Goal: Task Accomplishment & Management: Complete application form

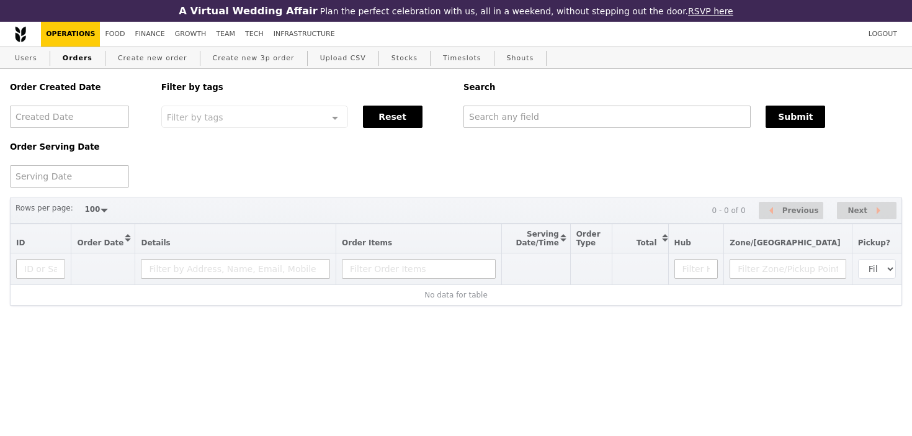
select select "100"
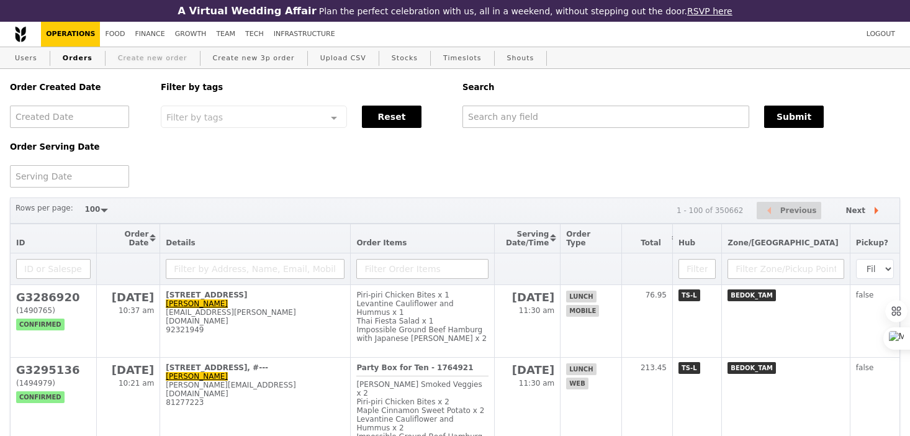
click at [160, 56] on link "Create new order" at bounding box center [152, 58] width 79 height 22
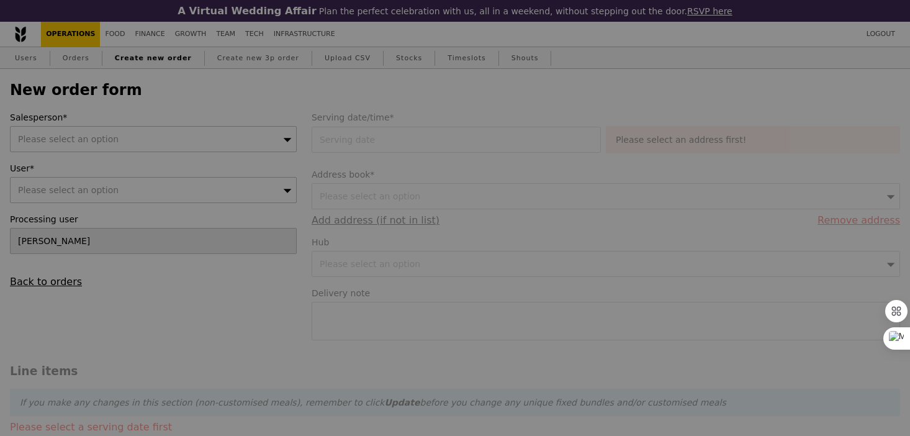
type input "Confirm"
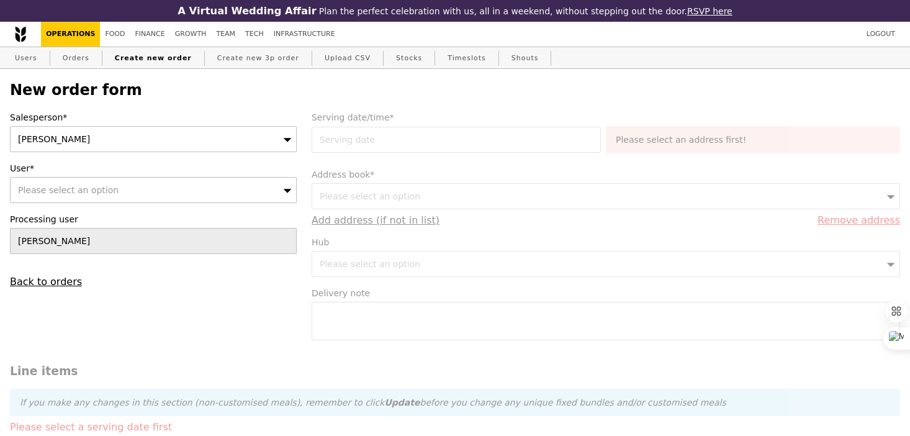
click at [150, 137] on div "[PERSON_NAME]" at bounding box center [153, 139] width 287 height 26
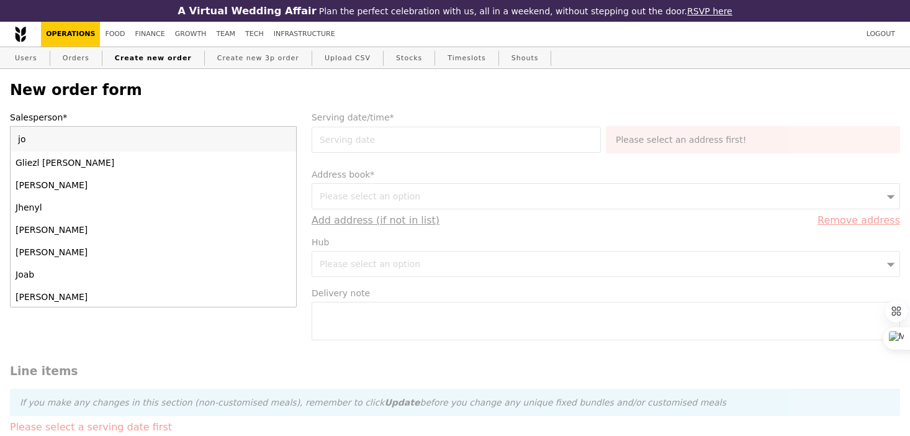
type input "[PERSON_NAME]"
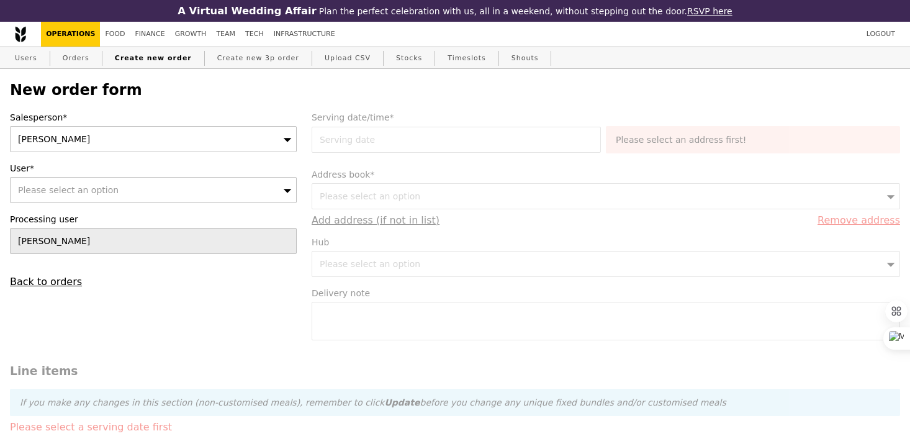
click at [157, 189] on div "Please select an option" at bounding box center [153, 190] width 287 height 26
type input "Confirm"
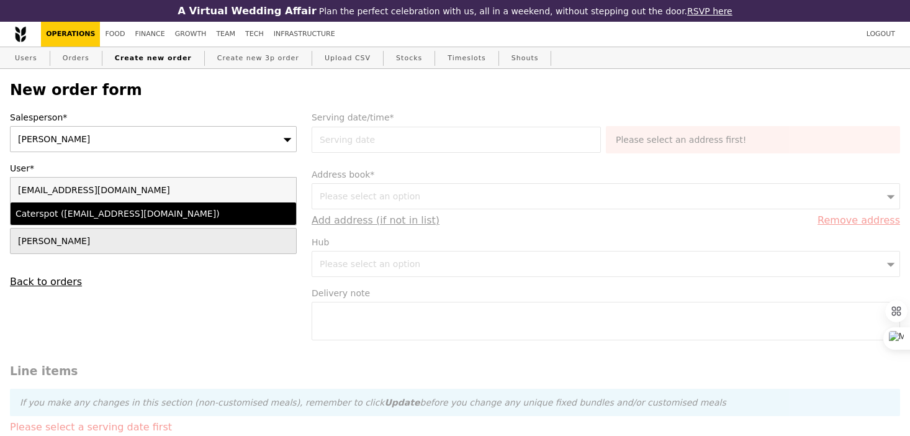
type input "[EMAIL_ADDRESS][DOMAIN_NAME]"
click at [161, 215] on div "Caterspot ([EMAIL_ADDRESS][DOMAIN_NAME])" at bounding box center [119, 213] width 207 height 12
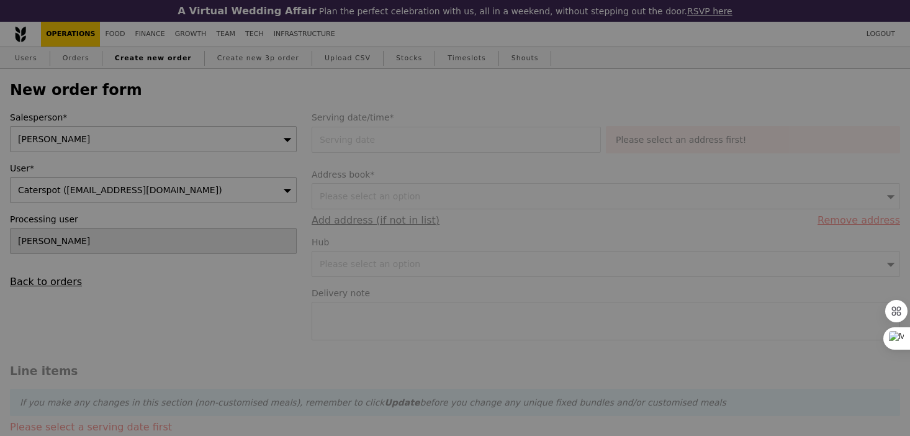
type input "Loading..."
type input "9.08"
type input "9.90"
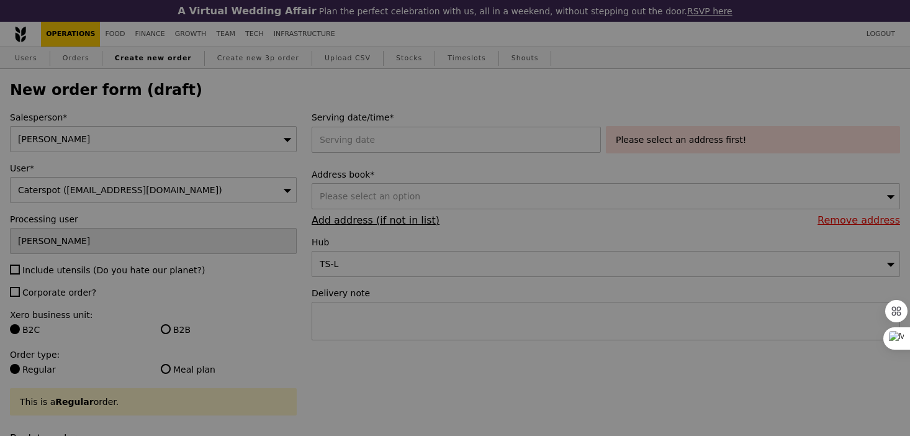
type input "Confirm"
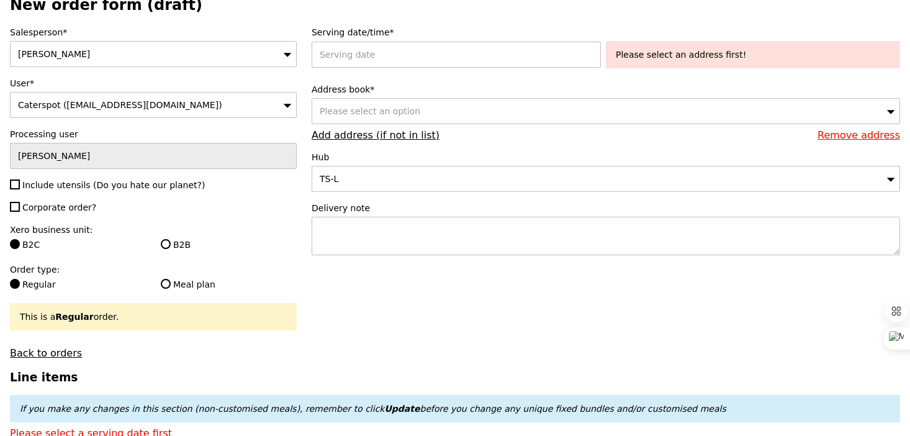
scroll to position [86, 0]
click at [35, 184] on span "Include utensils (Do you hate our planet?)" at bounding box center [113, 184] width 182 height 10
click at [20, 184] on input "Include utensils (Do you hate our planet?)" at bounding box center [15, 183] width 10 height 10
checkbox input "true"
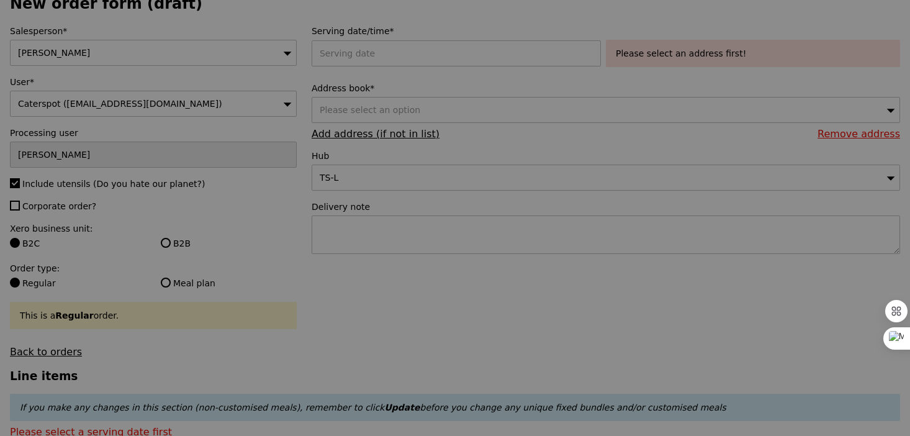
click at [40, 207] on div at bounding box center [455, 218] width 910 height 436
type input "Confirm"
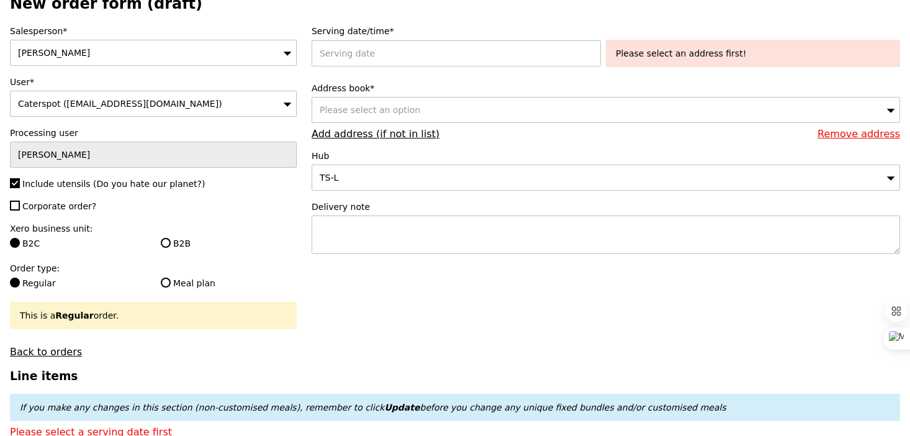
click at [61, 207] on span "Corporate order?" at bounding box center [59, 206] width 74 height 10
click at [20, 207] on input "Corporate order?" at bounding box center [15, 205] width 10 height 10
checkbox input "true"
click at [176, 240] on label "B2B" at bounding box center [229, 243] width 136 height 12
click at [171, 240] on input "B2B" at bounding box center [166, 243] width 10 height 10
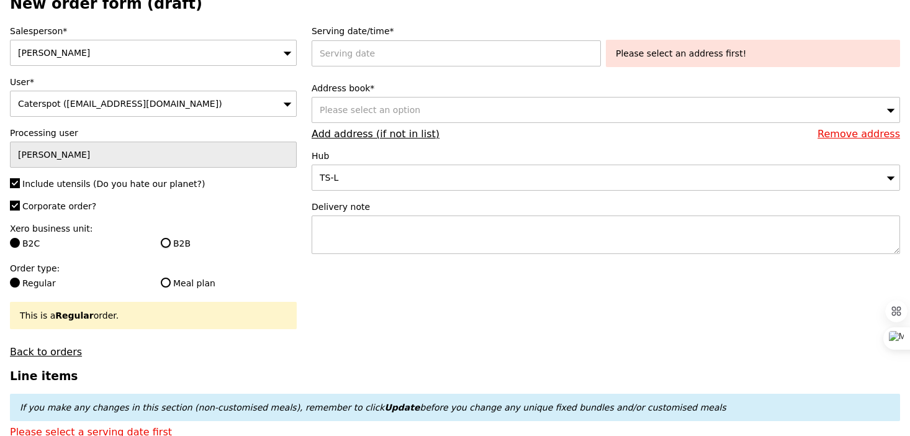
radio input "true"
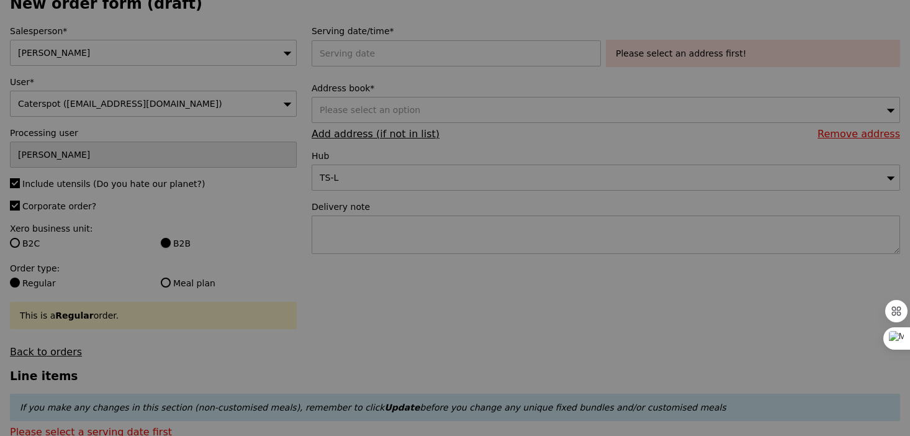
type input "Confirm"
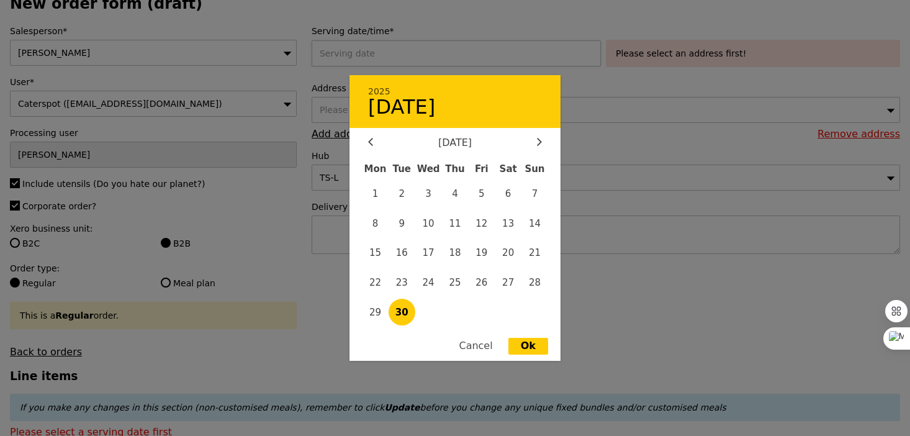
click at [365, 57] on div "2025 [DATE] [DATE] Mon Tue Wed Thu Fri Sat Sun 1 2 3 4 5 6 7 8 9 10 11 12 13 14…" at bounding box center [459, 53] width 294 height 26
click at [542, 144] on div at bounding box center [539, 143] width 11 height 12
click at [429, 192] on span "1" at bounding box center [428, 193] width 27 height 27
type input "[DATE]"
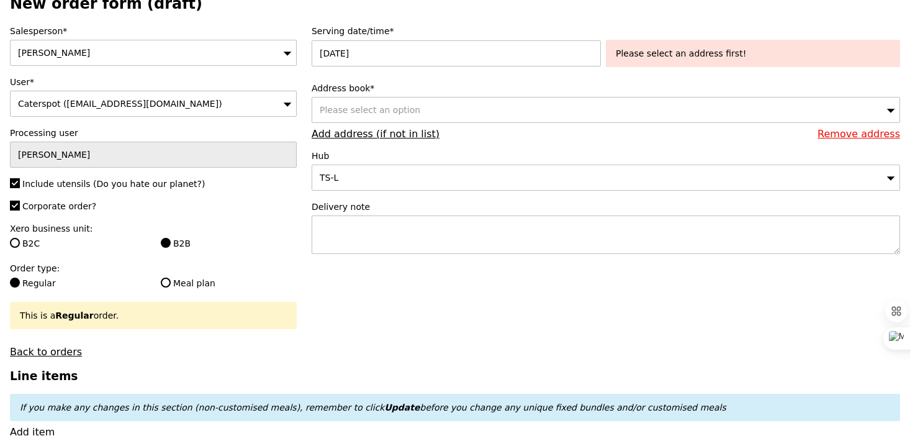
click at [436, 102] on div "Please select an option" at bounding box center [606, 110] width 588 height 26
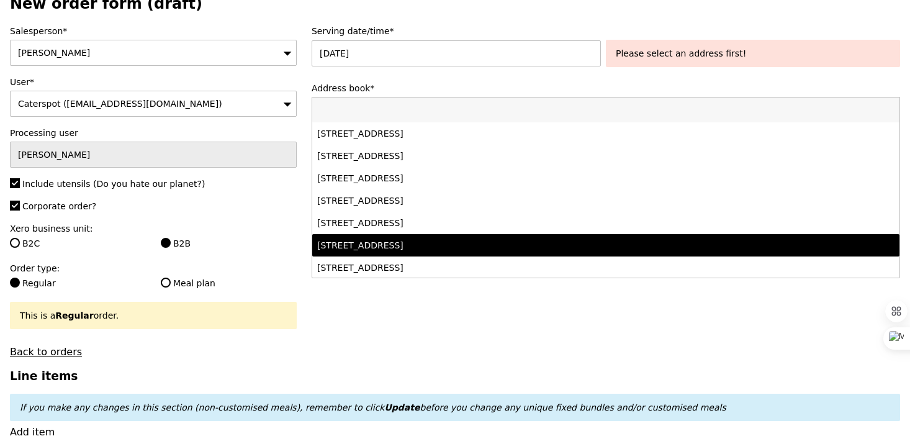
scroll to position [180, 0]
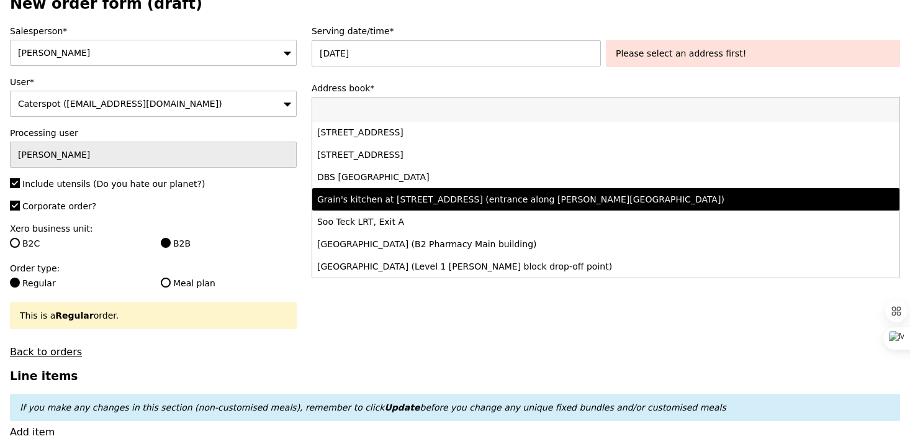
click at [447, 204] on div "Grain's kitchen at [STREET_ADDRESS] (entrance along [PERSON_NAME][GEOGRAPHIC_DA…" at bounding box center [533, 199] width 433 height 12
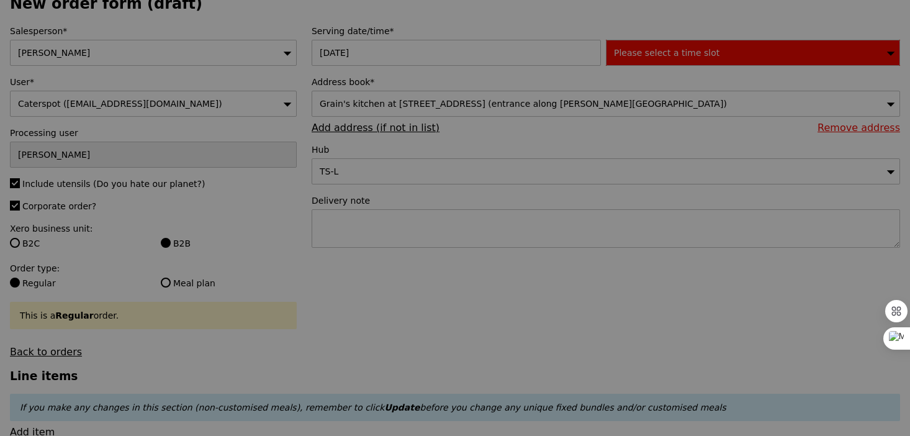
type input "Confirm"
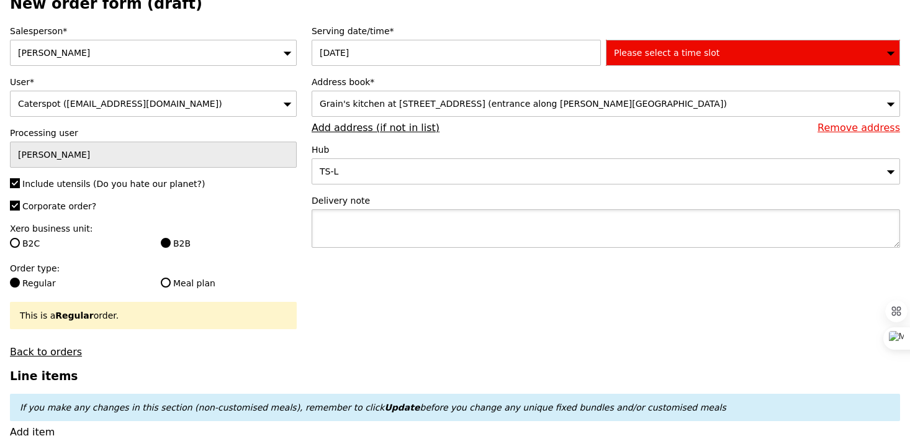
click at [446, 231] on textarea at bounding box center [606, 228] width 588 height 38
type textarea "Collect with"
type input "Confirm"
paste textarea "P6715"
type textarea "Collect with P6715"
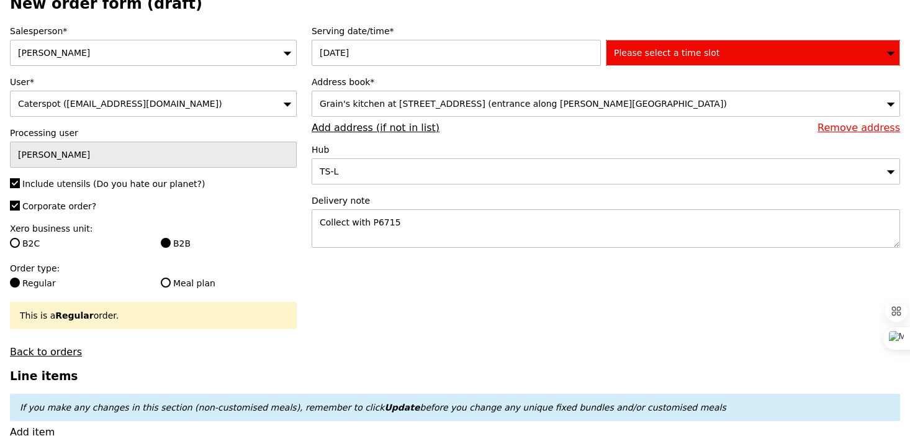
click at [693, 53] on span "Please select a time slot" at bounding box center [666, 53] width 105 height 10
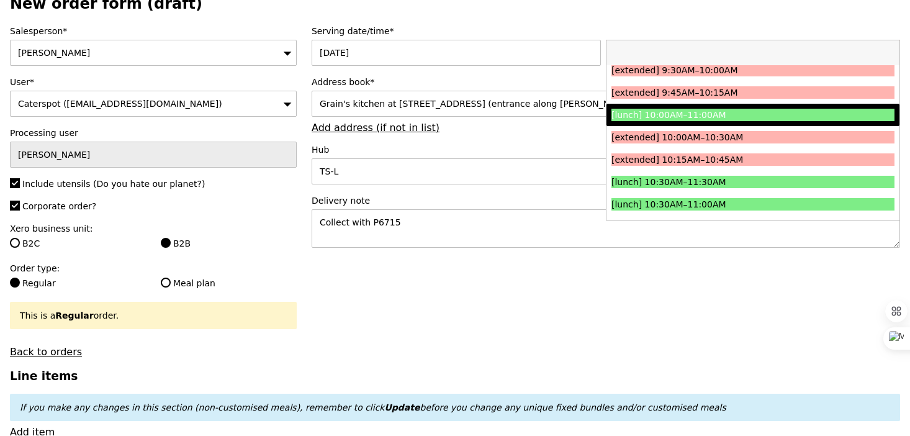
scroll to position [212, 0]
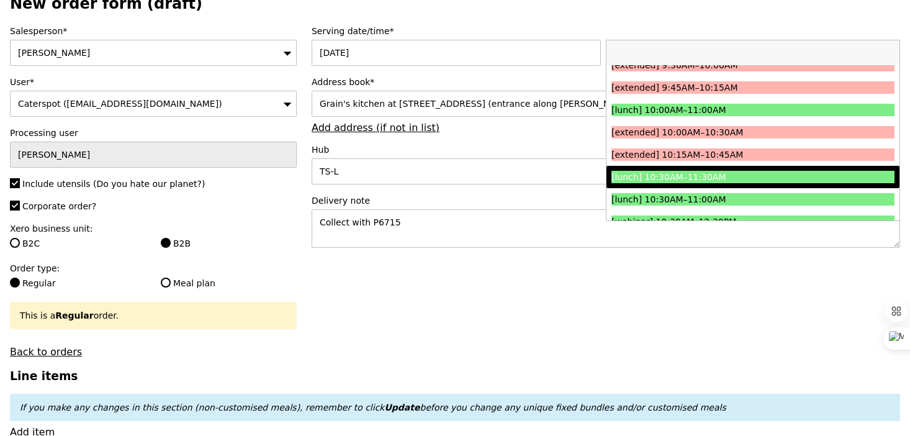
click at [697, 170] on li "[lunch] 10:30AM–11:30AM" at bounding box center [752, 177] width 293 height 22
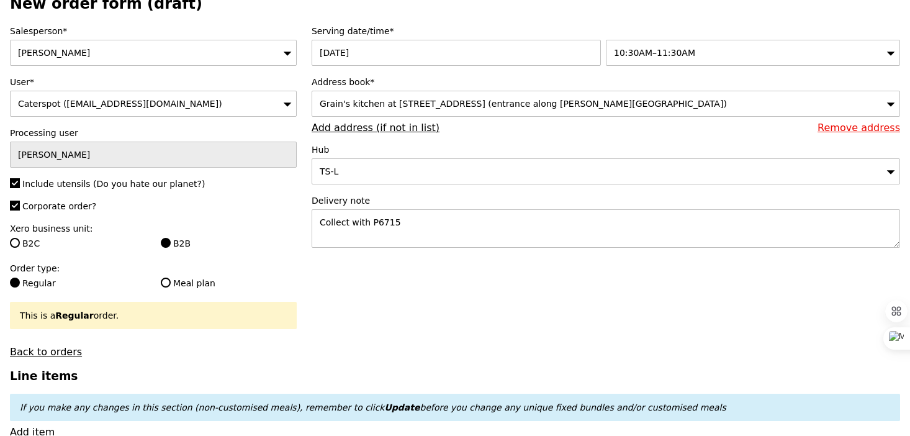
type input "Confirm"
click at [489, 223] on textarea "Collect with P6715" at bounding box center [606, 228] width 588 height 38
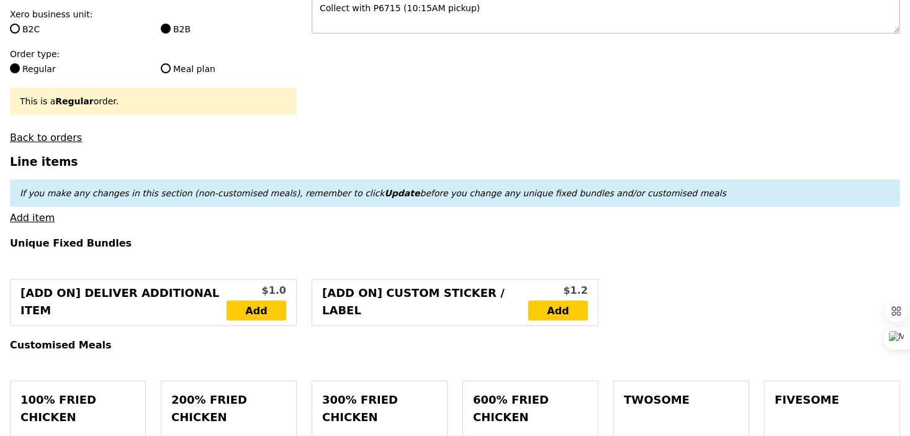
scroll to position [304, 0]
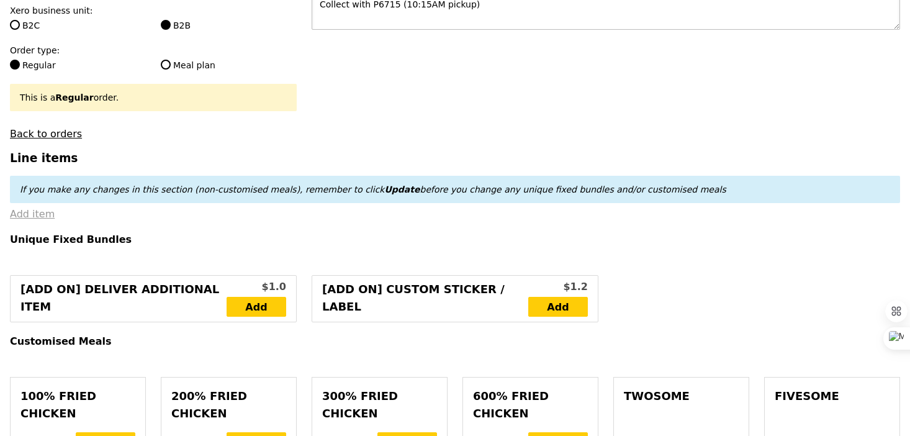
type textarea "Collect with P6715 (10:15AM pickup)"
click at [45, 219] on link "Add item" at bounding box center [32, 214] width 45 height 12
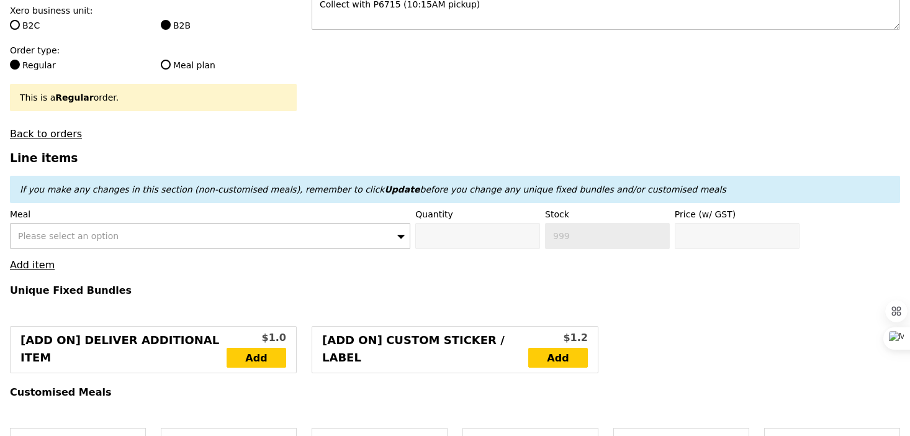
type input "Confirm"
click at [81, 237] on span "Please select an option" at bounding box center [68, 236] width 101 height 10
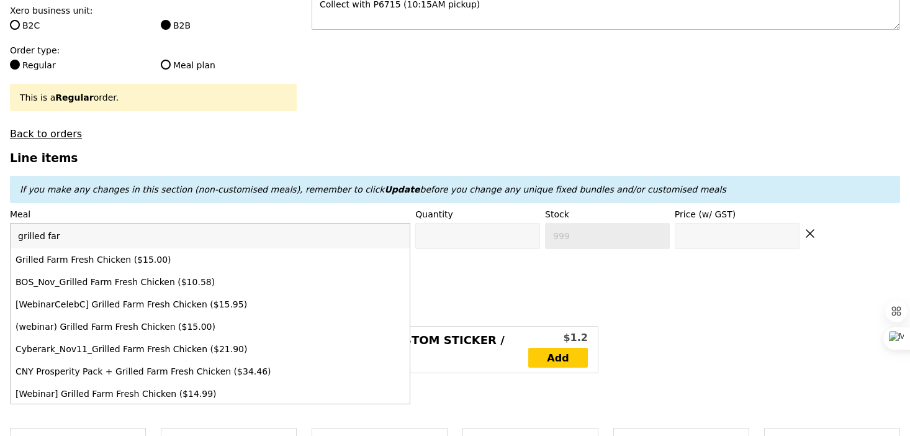
type input "grilled farm"
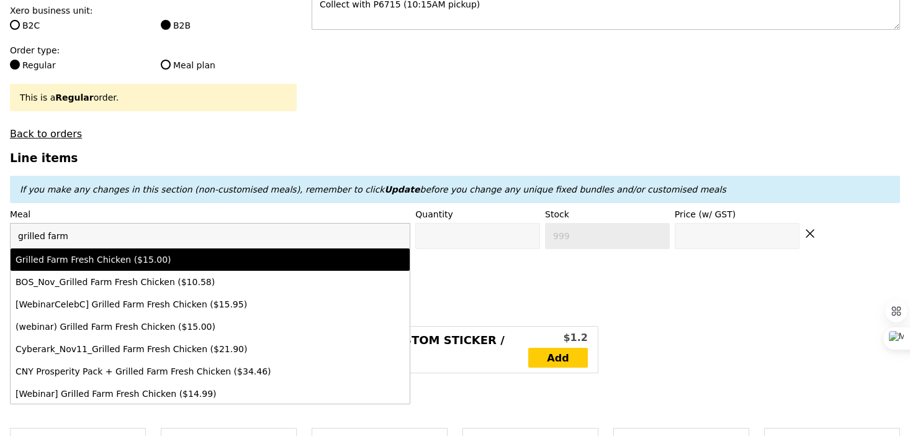
type input "Confirm anyway"
type input "0"
type input "463"
type input "15.0"
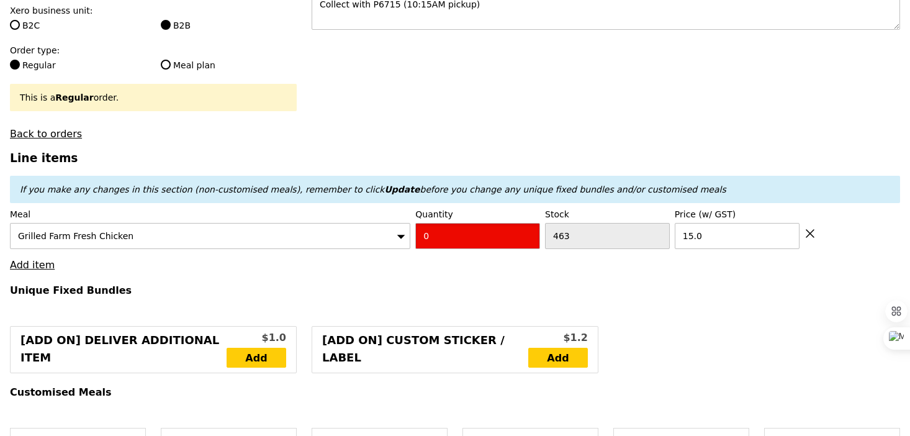
type input "Confirm"
type input "2"
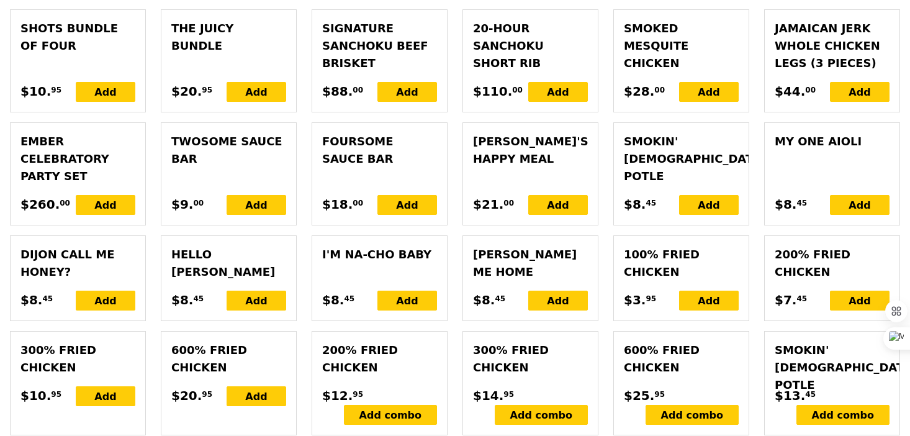
type input "Loading..."
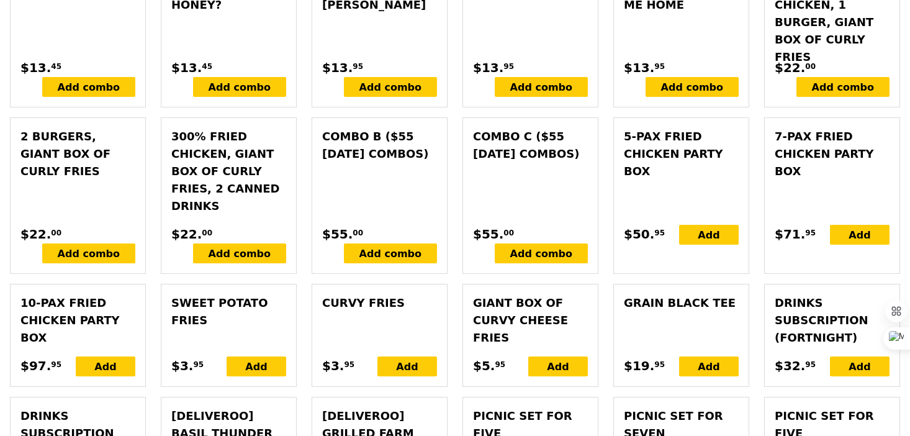
scroll to position [3367, 0]
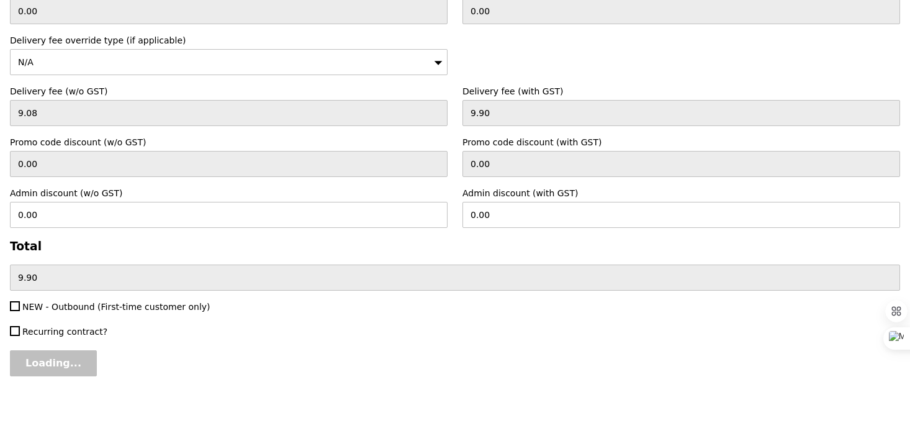
type input "30.00"
type input "0.00"
type input "30.00"
click at [56, 368] on input "Confirm" at bounding box center [47, 363] width 75 height 26
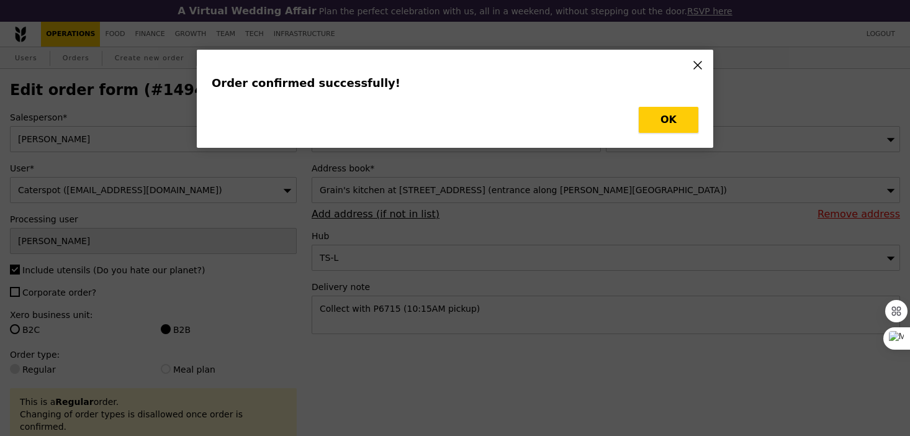
click at [651, 129] on button "OK" at bounding box center [669, 120] width 60 height 26
type input "Loading..."
checkbox input "false"
type input "15.00"
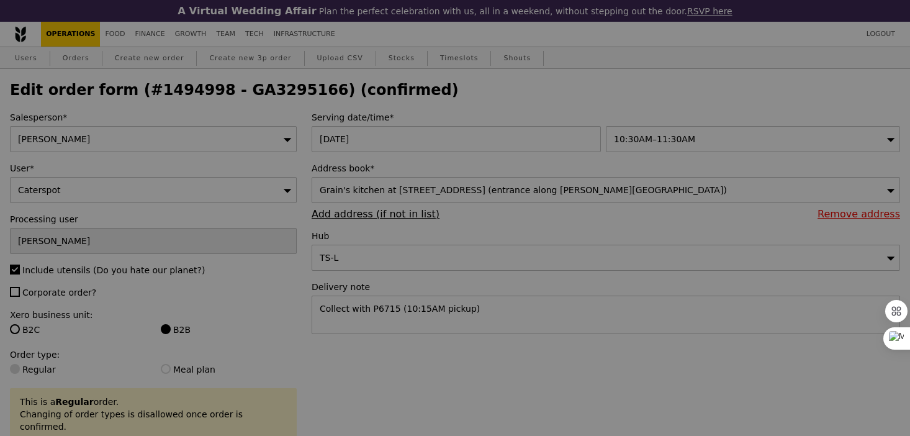
type input "461"
type input "Update"
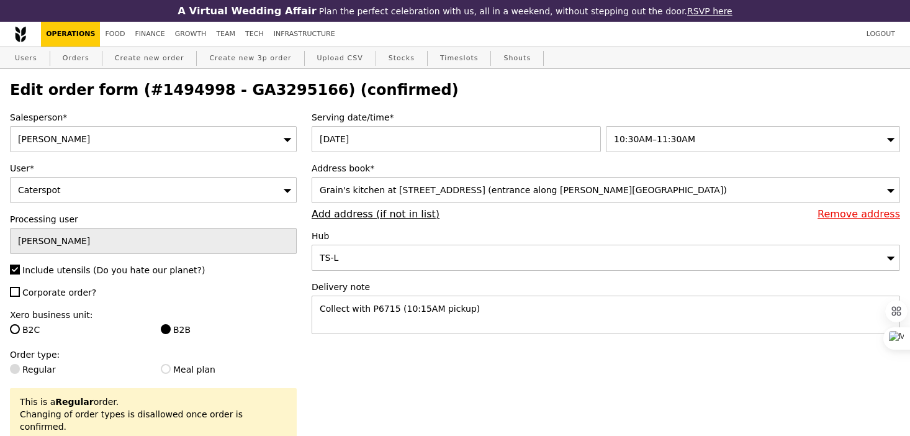
click at [262, 86] on h2 "Edit order form (#1494998 - GA3295166) (confirmed)" at bounding box center [455, 89] width 890 height 17
copy h2 "GA3295166"
